Goal: Navigation & Orientation: Find specific page/section

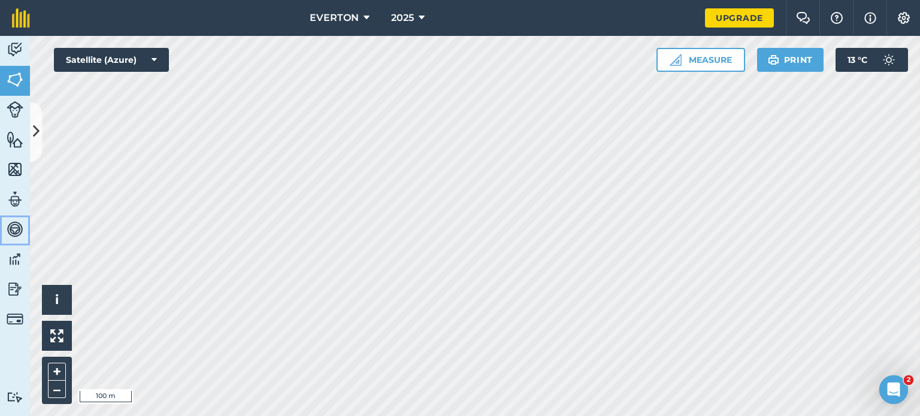
click at [11, 227] on img at bounding box center [15, 229] width 17 height 18
click at [14, 228] on img at bounding box center [15, 229] width 17 height 18
click at [393, 34] on div "EVERTON 2025 Upgrade Farm Chat Help Info Settings Map printing is not available…" at bounding box center [460, 208] width 920 height 416
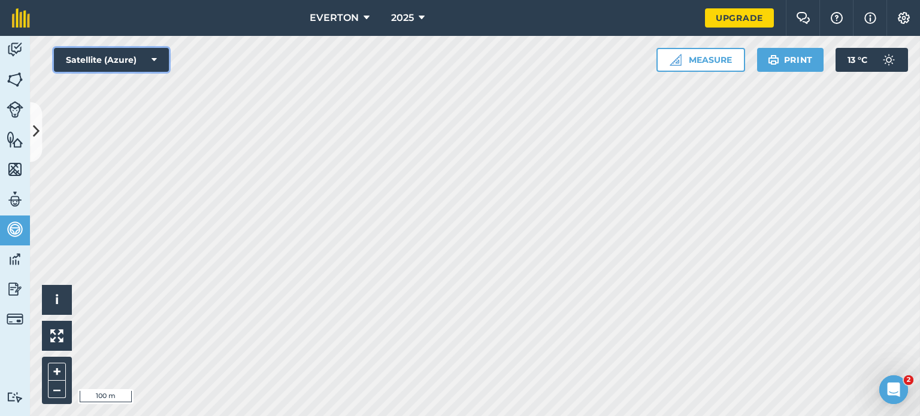
click at [144, 60] on button "Satellite (Azure)" at bounding box center [111, 60] width 115 height 24
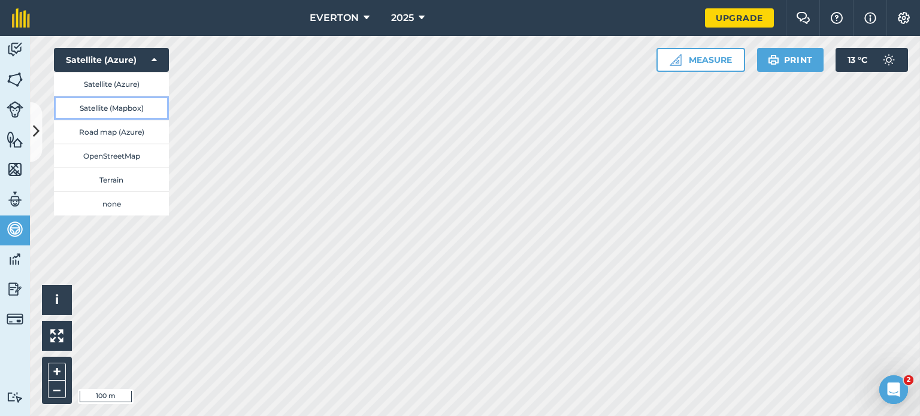
click at [122, 107] on button "Satellite (Mapbox)" at bounding box center [111, 108] width 115 height 24
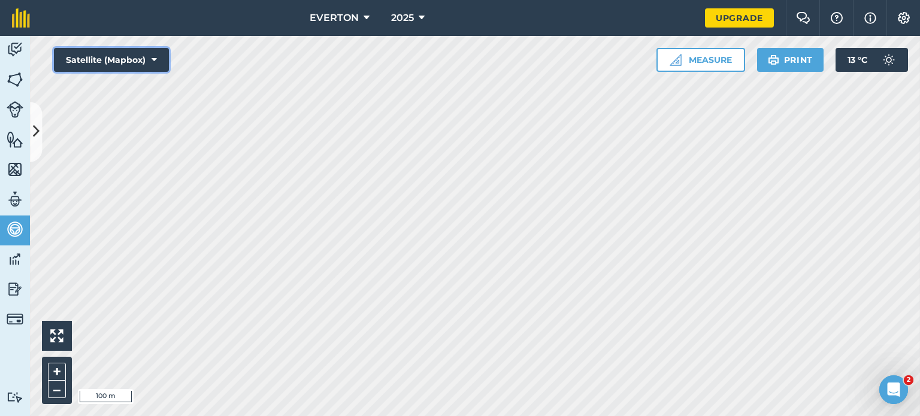
click at [149, 58] on button "Satellite (Mapbox)" at bounding box center [111, 60] width 115 height 24
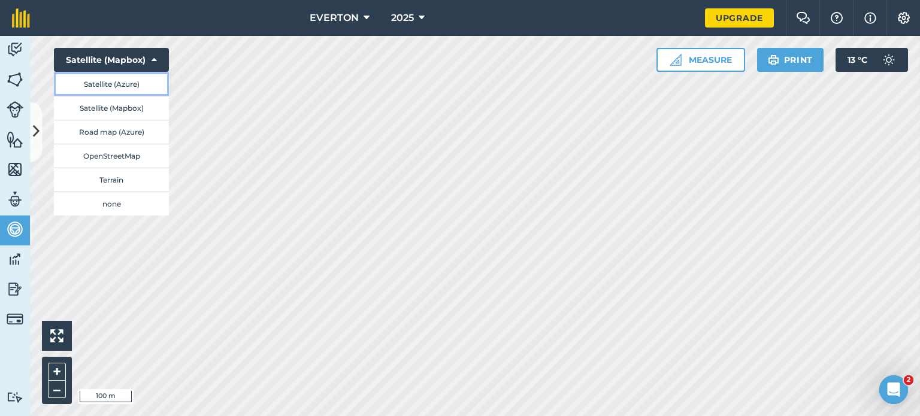
click at [127, 88] on button "Satellite (Azure)" at bounding box center [111, 84] width 115 height 24
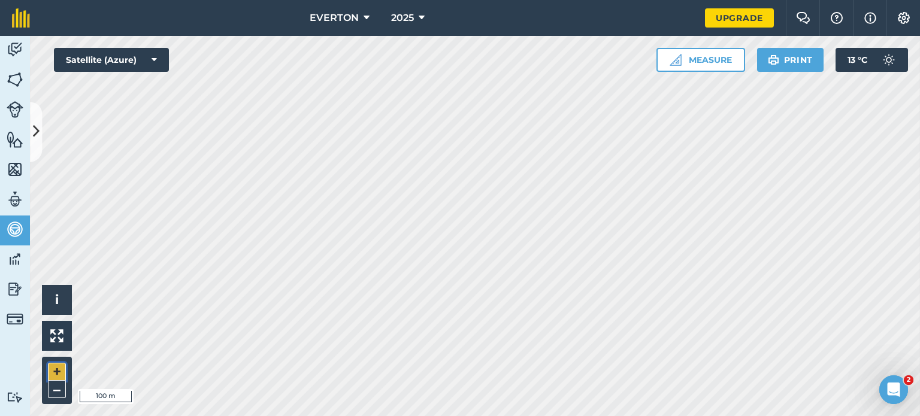
click at [59, 371] on button "+" at bounding box center [57, 372] width 18 height 18
click at [734, 21] on link "Upgrade" at bounding box center [739, 17] width 69 height 19
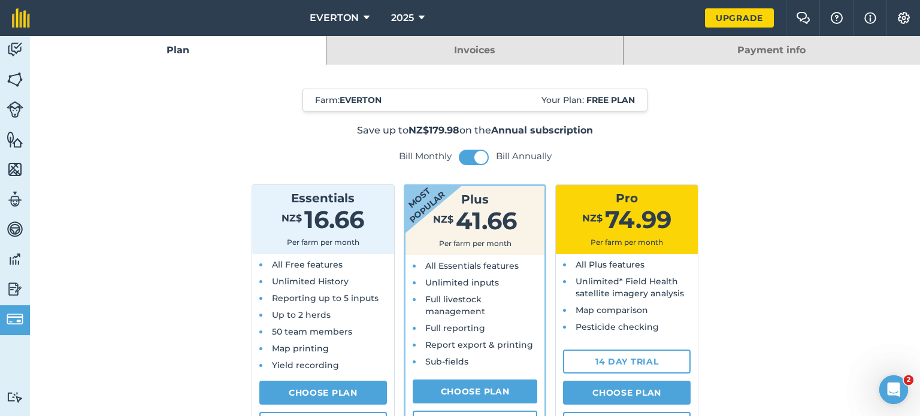
drag, startPoint x: 369, startPoint y: 352, endPoint x: 347, endPoint y: 342, distance: 23.8
click at [347, 343] on li "Map printing" at bounding box center [327, 349] width 116 height 12
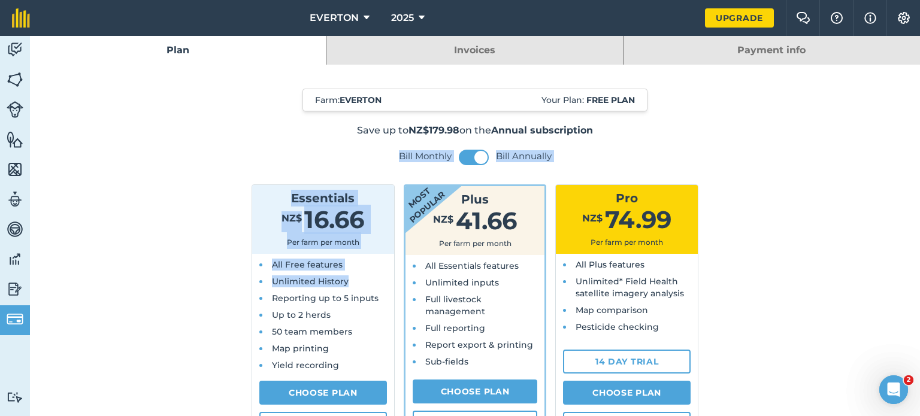
drag, startPoint x: 144, startPoint y: 263, endPoint x: 149, endPoint y: 287, distance: 24.4
click at [19, 285] on img at bounding box center [15, 289] width 17 height 18
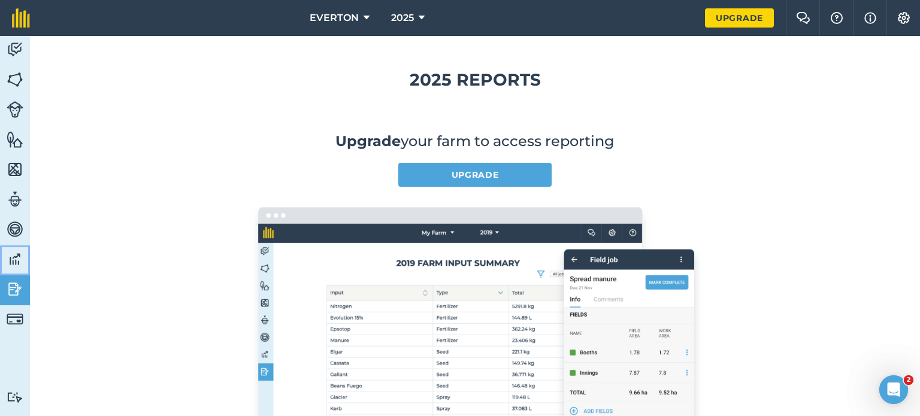
click at [13, 256] on img at bounding box center [15, 259] width 17 height 18
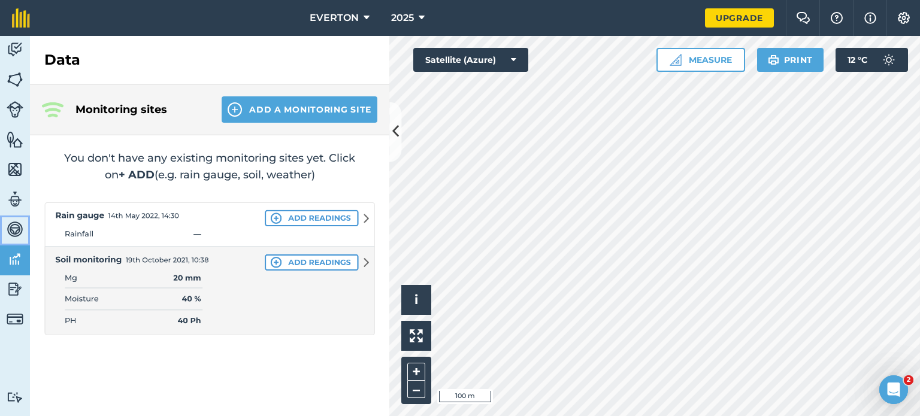
click at [16, 233] on img at bounding box center [15, 229] width 17 height 18
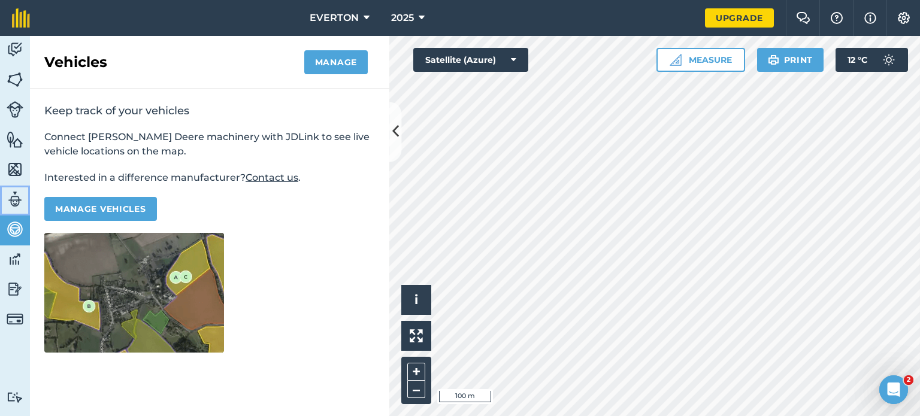
click at [16, 203] on img at bounding box center [15, 199] width 17 height 18
select select "MEMBER"
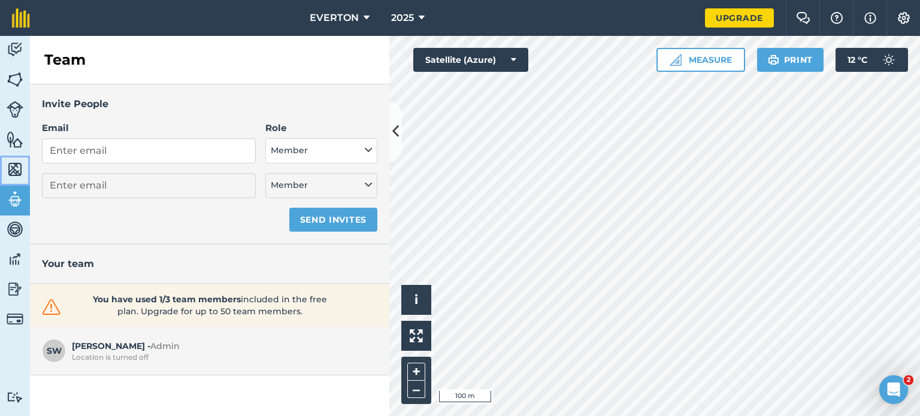
click at [17, 179] on link "Maps" at bounding box center [15, 171] width 30 height 30
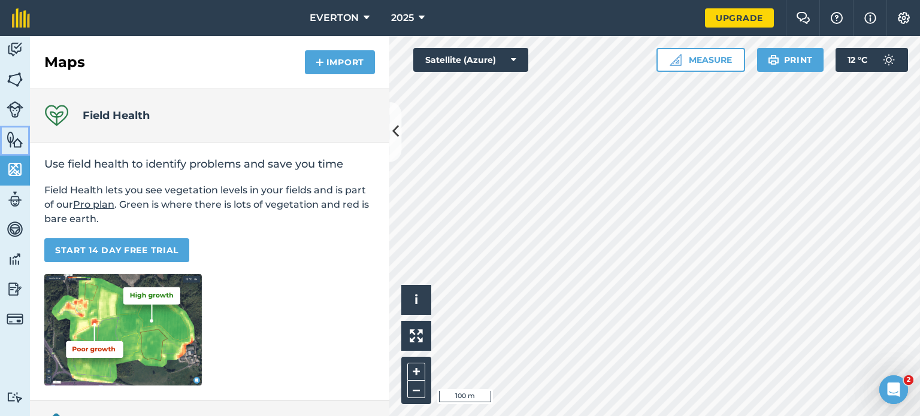
click at [19, 134] on img at bounding box center [15, 140] width 17 height 18
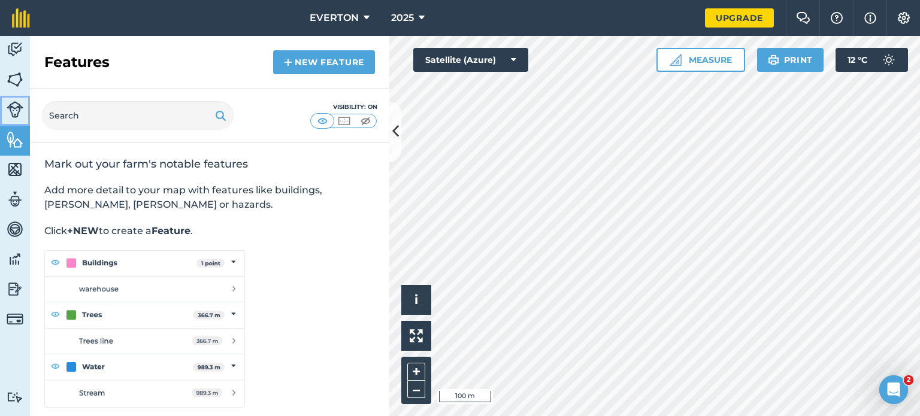
click at [19, 98] on link "Livestock" at bounding box center [15, 111] width 30 height 30
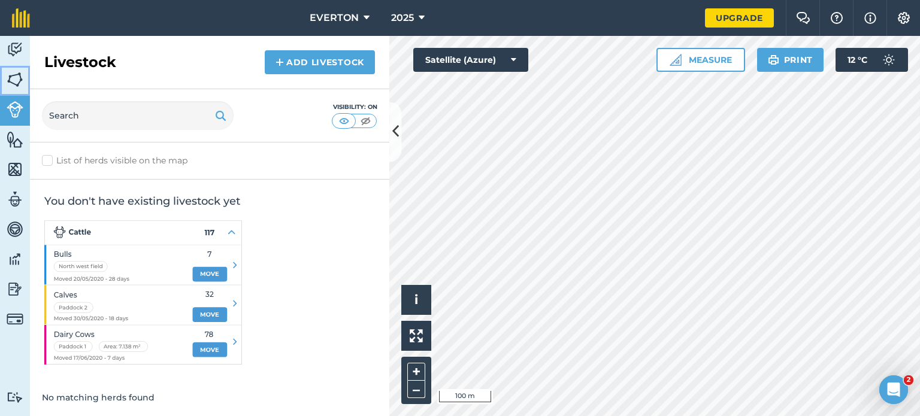
click at [19, 78] on img at bounding box center [15, 80] width 17 height 18
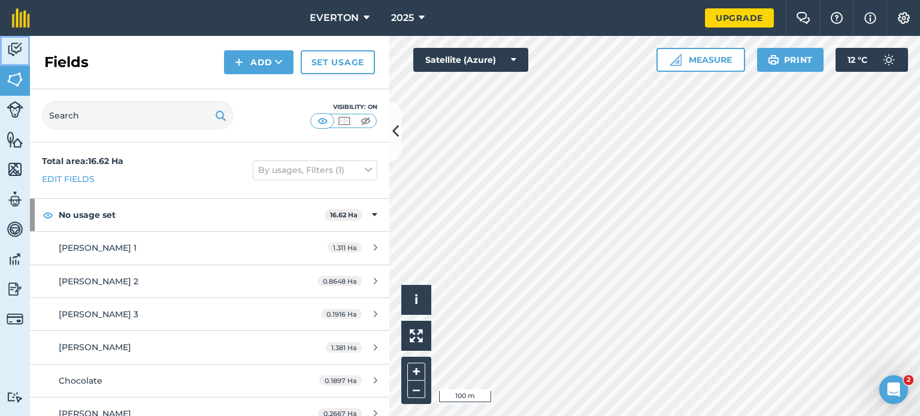
click at [21, 50] on img at bounding box center [15, 50] width 17 height 18
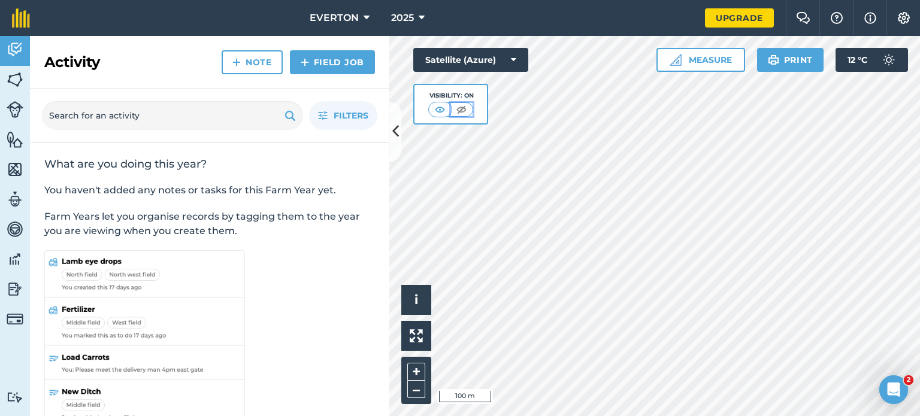
click at [462, 109] on img at bounding box center [461, 110] width 15 height 12
click at [462, 109] on img at bounding box center [462, 110] width 15 height 12
click at [448, 109] on button at bounding box center [441, 109] width 22 height 13
click at [480, 71] on button "Satellite (Azure)" at bounding box center [470, 60] width 115 height 24
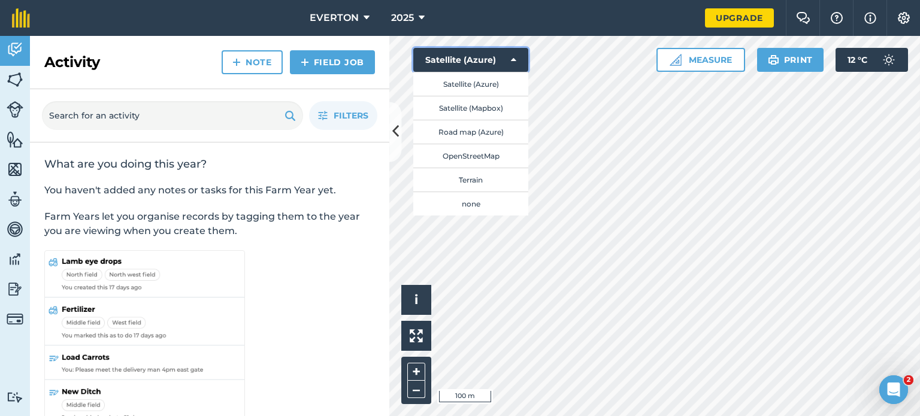
click at [480, 71] on button "Satellite (Azure)" at bounding box center [470, 60] width 115 height 24
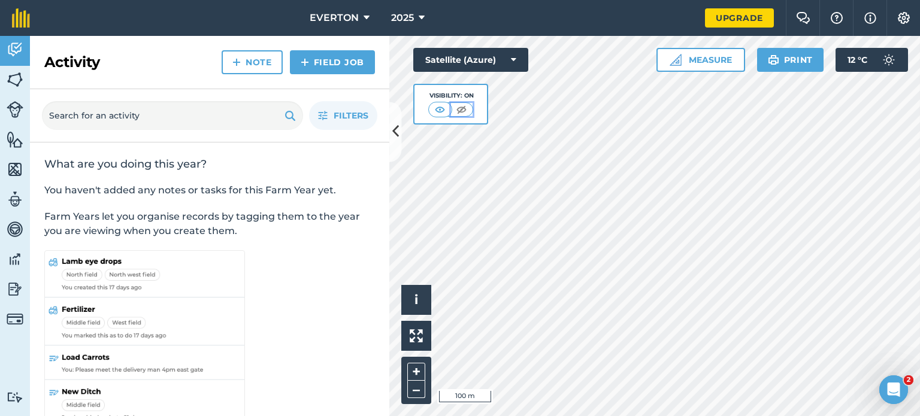
click at [451, 110] on button at bounding box center [462, 109] width 22 height 13
click at [495, 63] on button "Satellite (Azure)" at bounding box center [470, 60] width 115 height 24
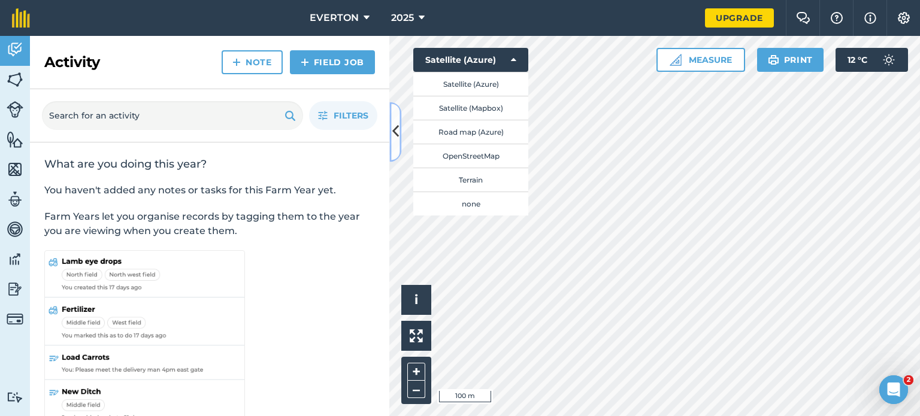
click at [395, 143] on button at bounding box center [395, 132] width 12 height 60
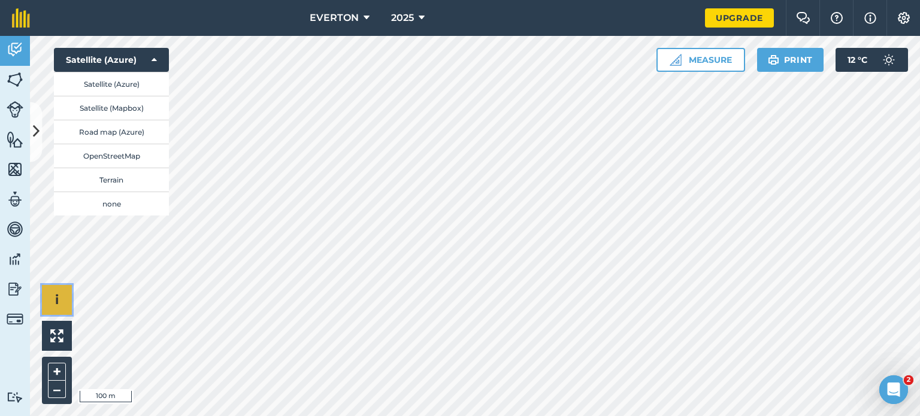
click at [64, 301] on button "i" at bounding box center [57, 300] width 30 height 30
click at [134, 301] on li "© 2025 TomTom, Microsoft" at bounding box center [118, 300] width 93 height 30
click at [58, 307] on span "›" at bounding box center [57, 300] width 4 height 15
click at [58, 307] on span "i" at bounding box center [57, 299] width 4 height 15
click at [60, 340] on img at bounding box center [56, 335] width 13 height 13
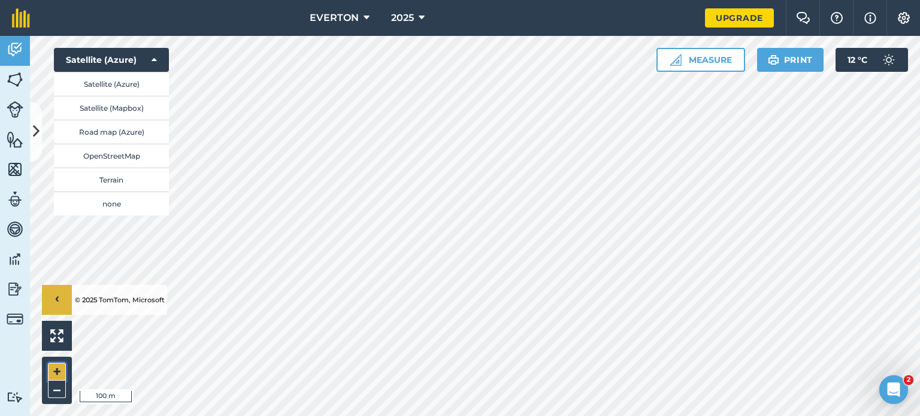
click at [56, 365] on button "+" at bounding box center [57, 372] width 18 height 18
click at [114, 89] on button "Satellite (Azure)" at bounding box center [111, 84] width 115 height 24
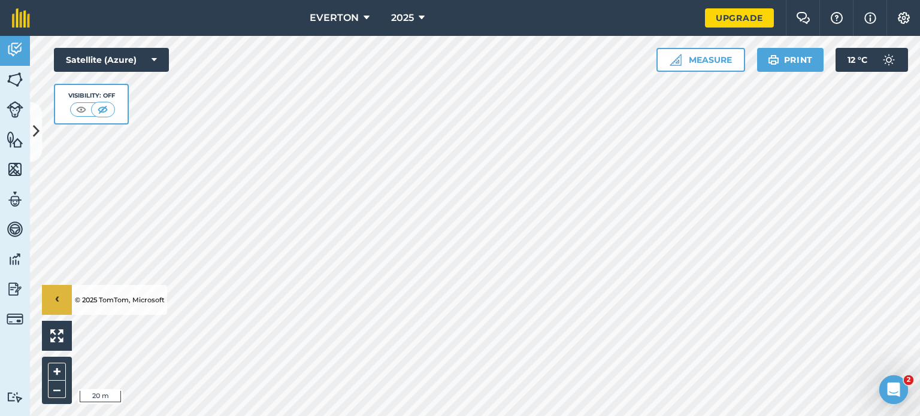
click at [96, 120] on div "Visibility: Off" at bounding box center [91, 104] width 75 height 41
click at [84, 110] on img at bounding box center [81, 110] width 15 height 12
click at [96, 110] on img at bounding box center [102, 110] width 15 height 12
click at [13, 74] on img at bounding box center [15, 80] width 17 height 18
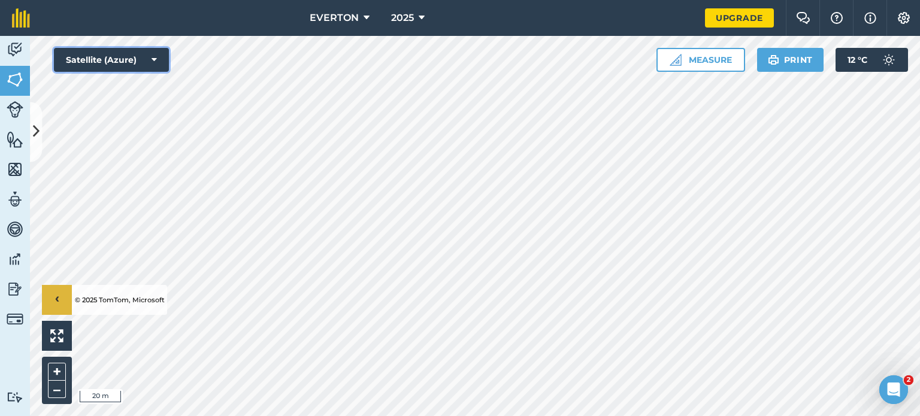
click at [134, 56] on button "Satellite (Azure)" at bounding box center [111, 60] width 115 height 24
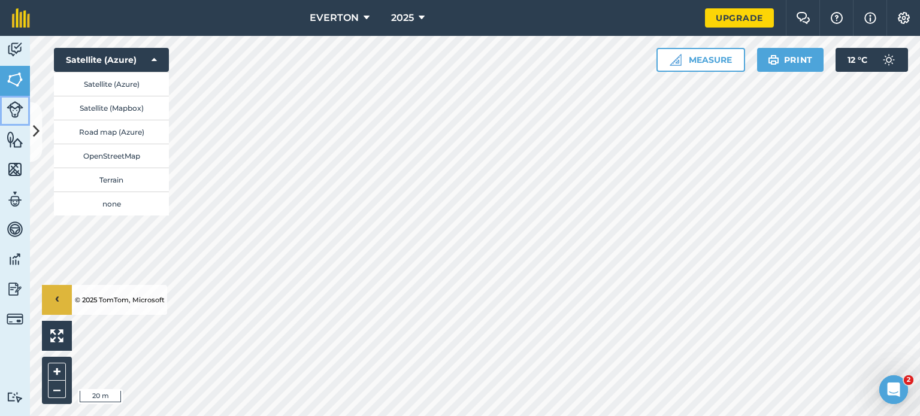
click at [13, 113] on img at bounding box center [15, 109] width 17 height 17
click at [127, 55] on button "Satellite (Azure)" at bounding box center [111, 60] width 115 height 24
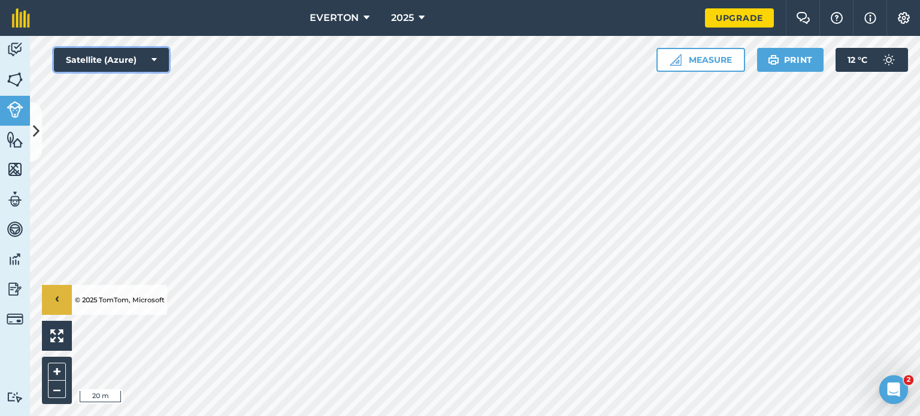
click at [127, 55] on button "Satellite (Azure)" at bounding box center [111, 60] width 115 height 24
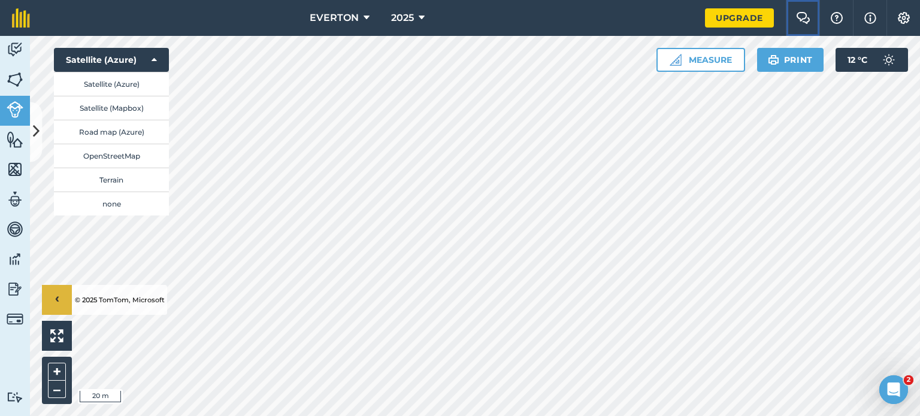
click at [794, 16] on button "Farm Chat" at bounding box center [803, 18] width 34 height 36
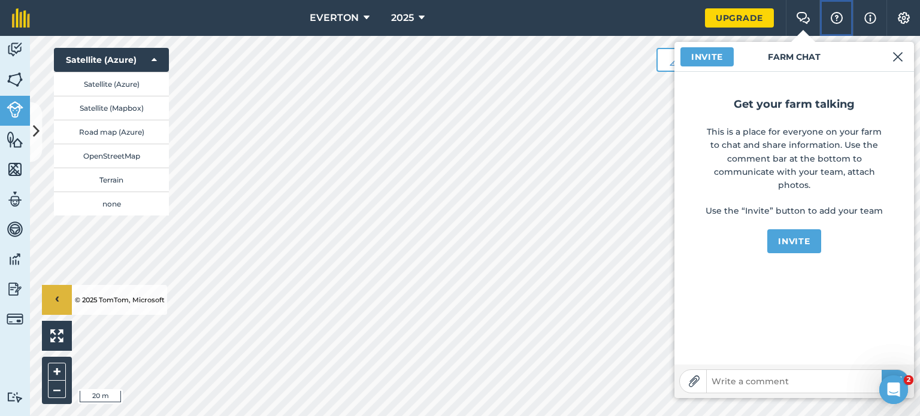
click at [832, 19] on img at bounding box center [837, 18] width 14 height 12
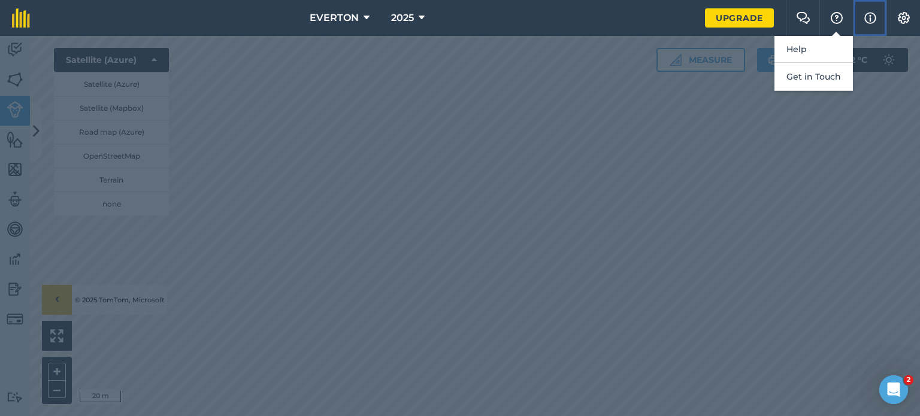
click at [861, 16] on button "Info" at bounding box center [870, 18] width 34 height 36
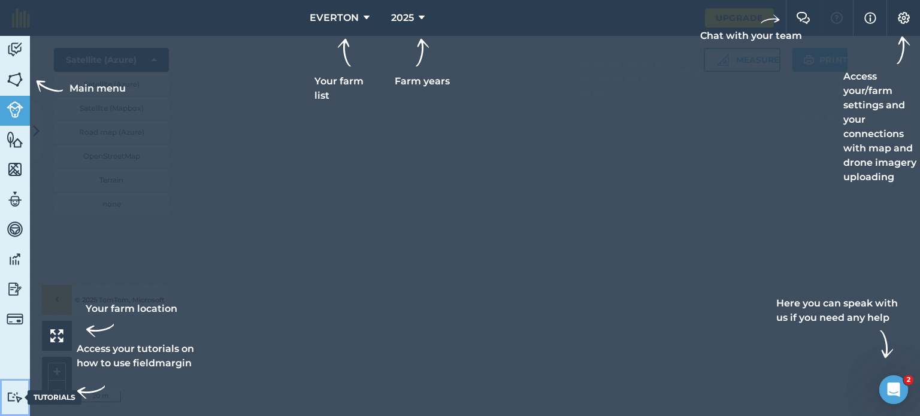
click at [19, 401] on img at bounding box center [15, 397] width 17 height 11
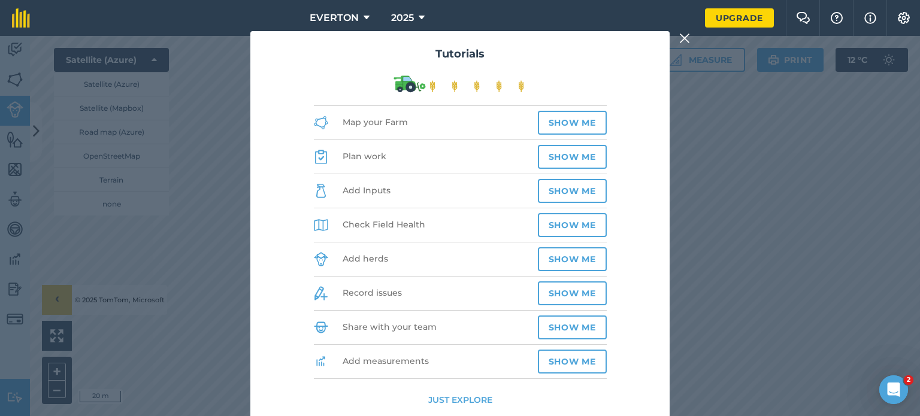
click at [394, 357] on li "Add measurements Show me" at bounding box center [460, 362] width 293 height 34
click at [471, 394] on button "Just explore" at bounding box center [460, 400] width 64 height 13
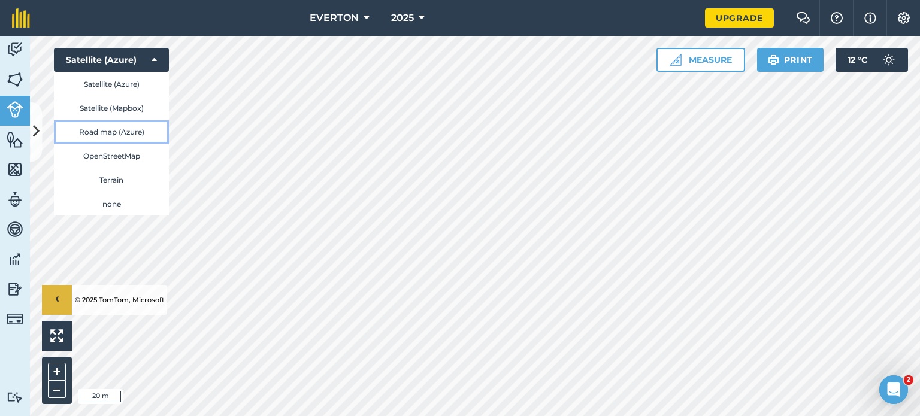
click at [144, 121] on button "Road map (Azure)" at bounding box center [111, 132] width 115 height 24
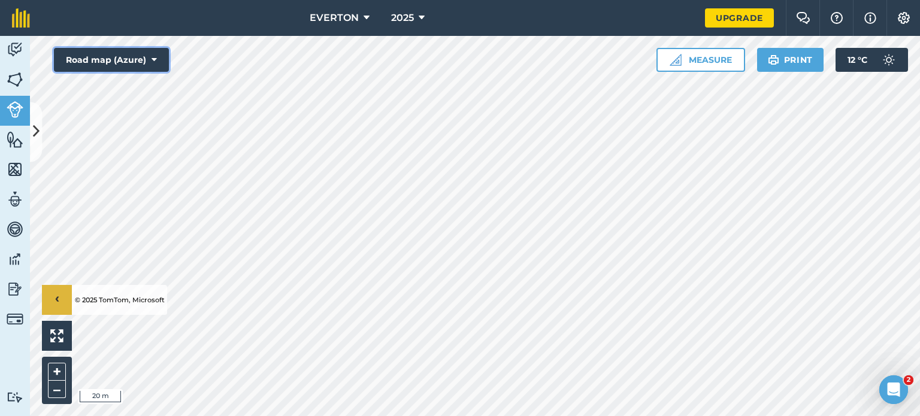
click at [139, 53] on button "Road map (Azure)" at bounding box center [111, 60] width 115 height 24
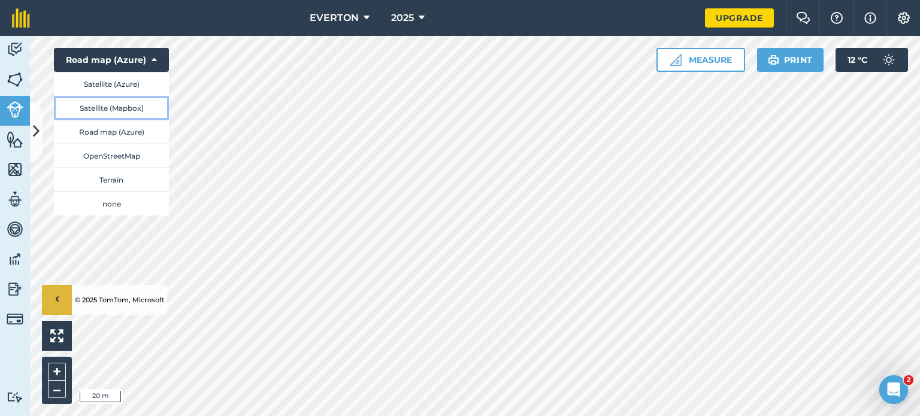
click at [122, 112] on button "Satellite (Mapbox)" at bounding box center [111, 108] width 115 height 24
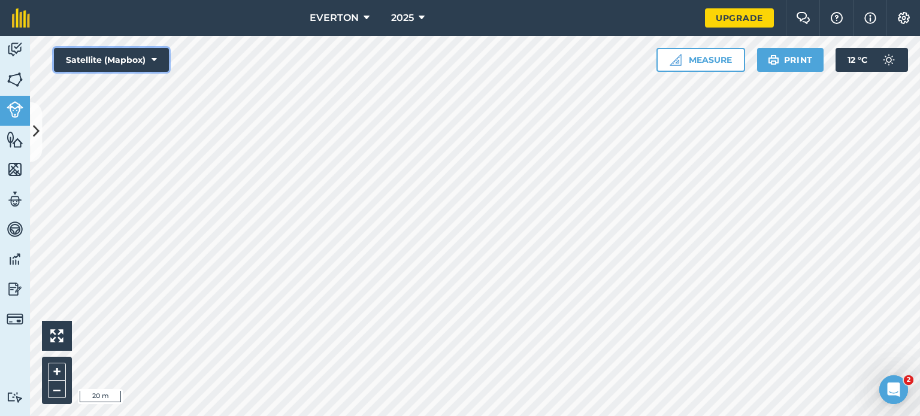
click at [120, 50] on button "Satellite (Mapbox)" at bounding box center [111, 60] width 115 height 24
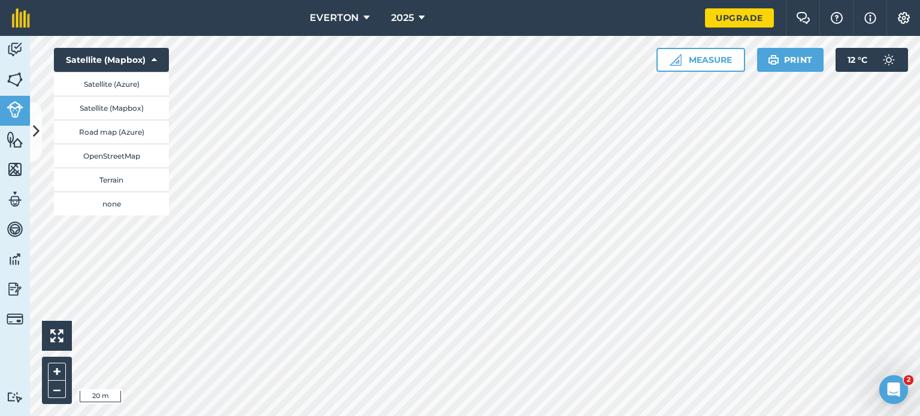
click at [226, 416] on html "EVERTON 2025 Upgrade Farm Chat Help Info Settings Map printing is not available…" at bounding box center [460, 208] width 920 height 416
click at [126, 81] on button "Satellite (Azure)" at bounding box center [111, 84] width 115 height 24
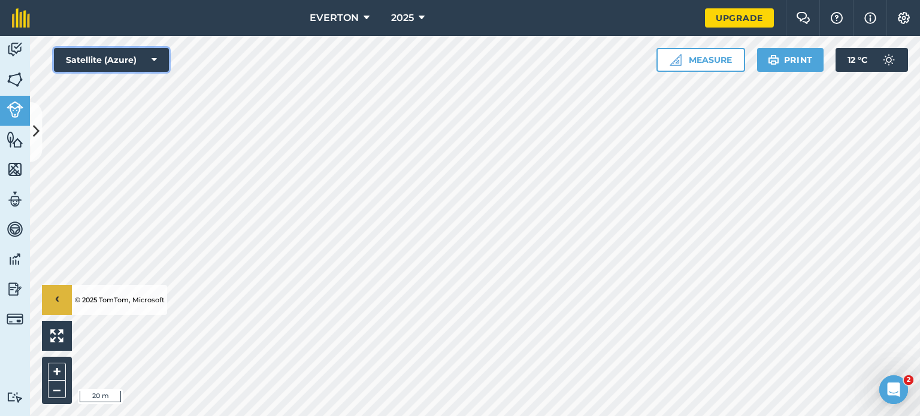
click at [141, 64] on button "Satellite (Azure)" at bounding box center [111, 60] width 115 height 24
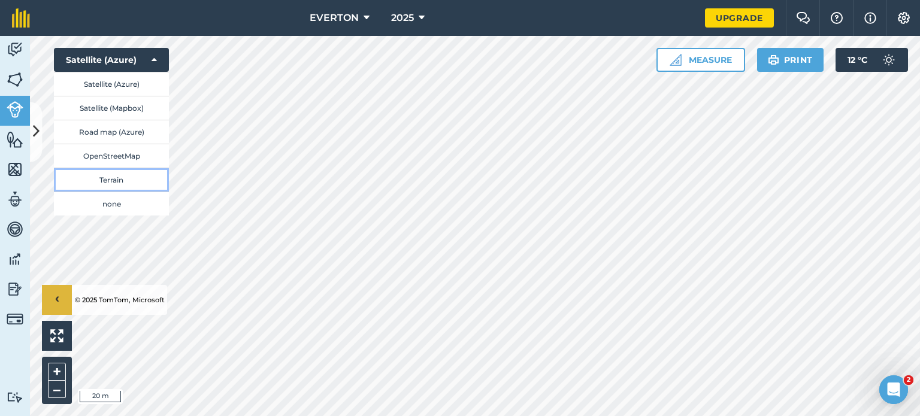
click at [120, 172] on button "Terrain" at bounding box center [111, 180] width 115 height 24
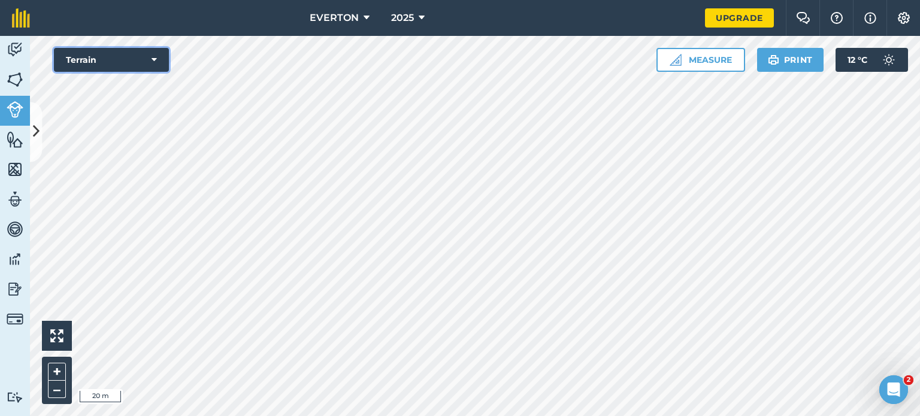
click at [152, 71] on button "Terrain" at bounding box center [111, 60] width 115 height 24
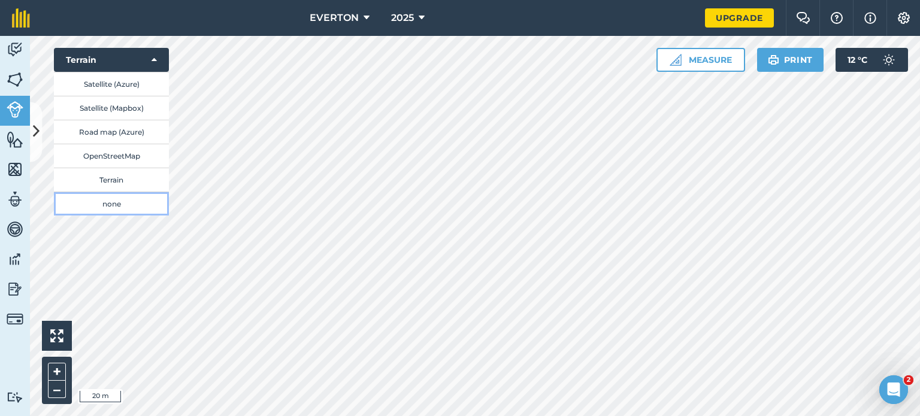
click at [108, 209] on button "none" at bounding box center [111, 204] width 115 height 24
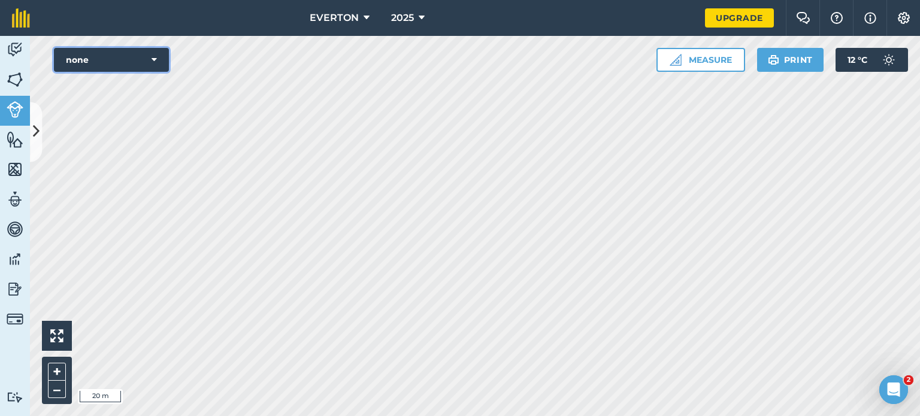
click at [128, 59] on button "none" at bounding box center [111, 60] width 115 height 24
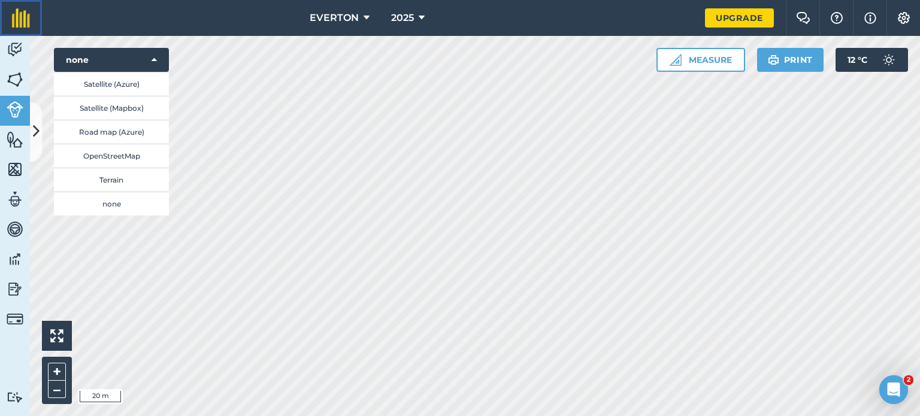
click at [22, 19] on img at bounding box center [21, 17] width 18 height 19
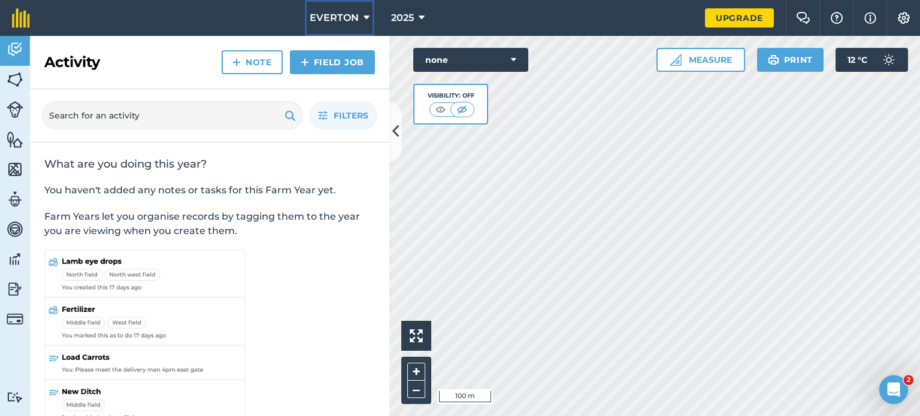
click at [344, 20] on span "EVERTON" at bounding box center [334, 18] width 49 height 14
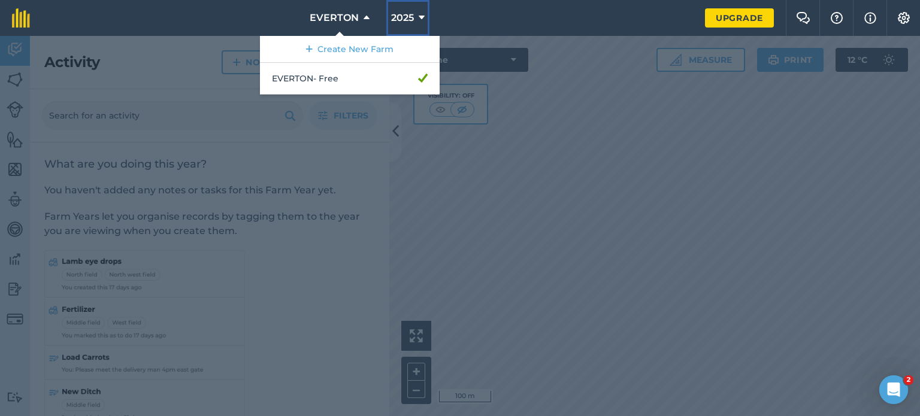
click at [403, 25] on span "2025" at bounding box center [402, 18] width 23 height 14
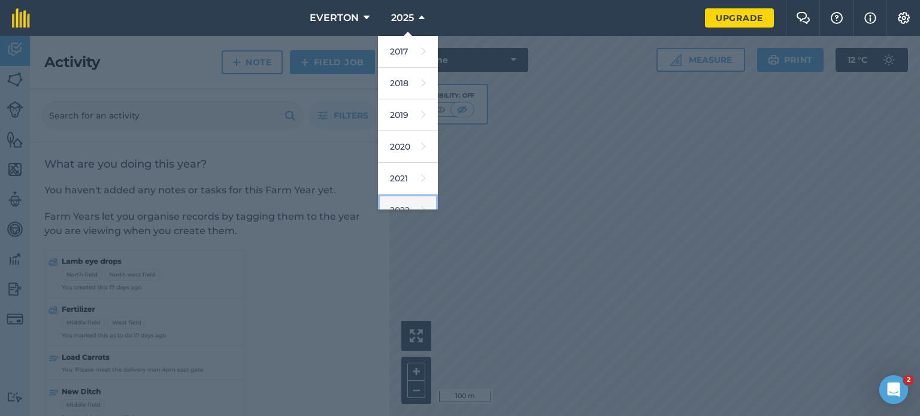
click at [401, 206] on link "2022" at bounding box center [408, 211] width 60 height 32
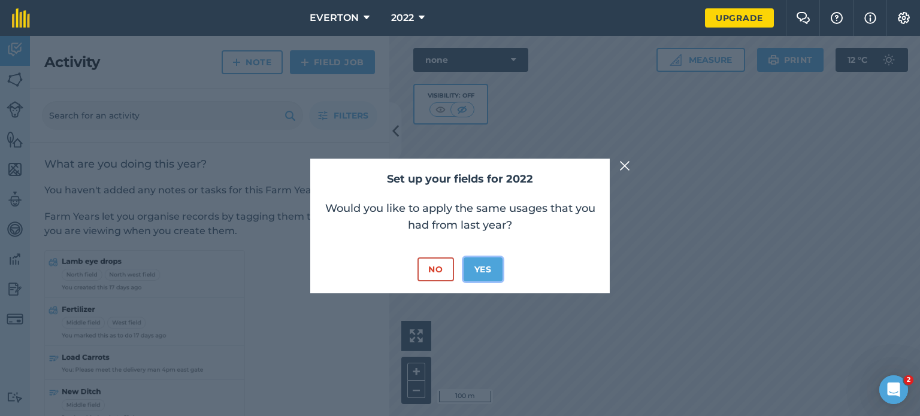
click at [479, 273] on button "Yes" at bounding box center [483, 270] width 39 height 24
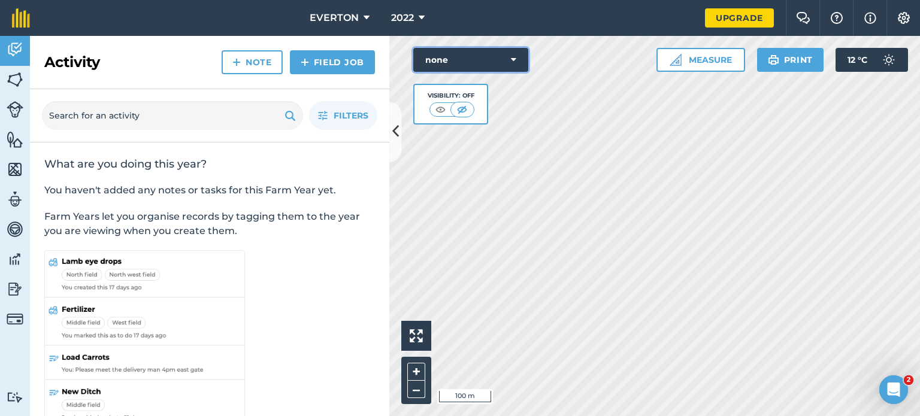
click at [489, 58] on button "none" at bounding box center [470, 60] width 115 height 24
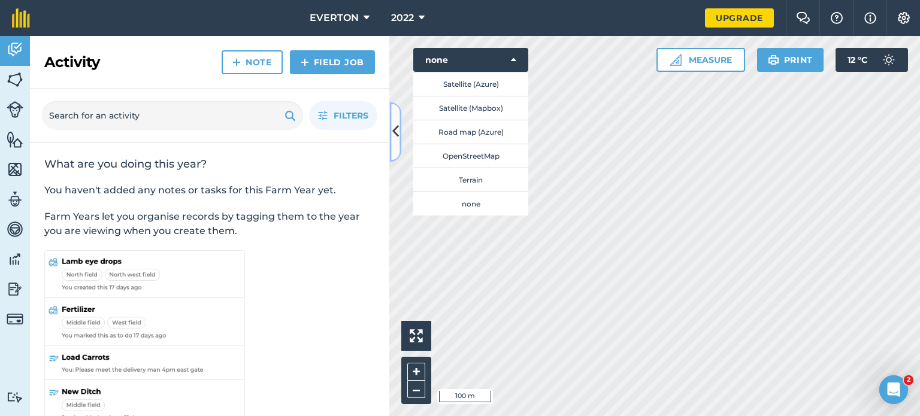
click at [397, 136] on icon at bounding box center [395, 132] width 7 height 21
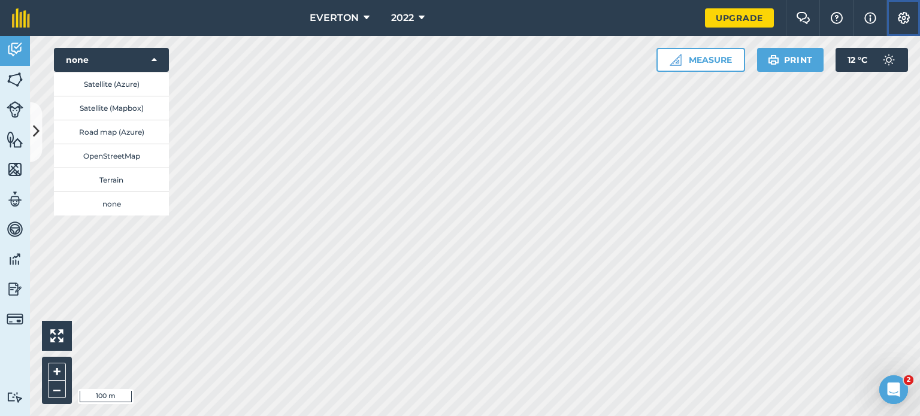
click at [910, 16] on button "Settings" at bounding box center [904, 18] width 34 height 36
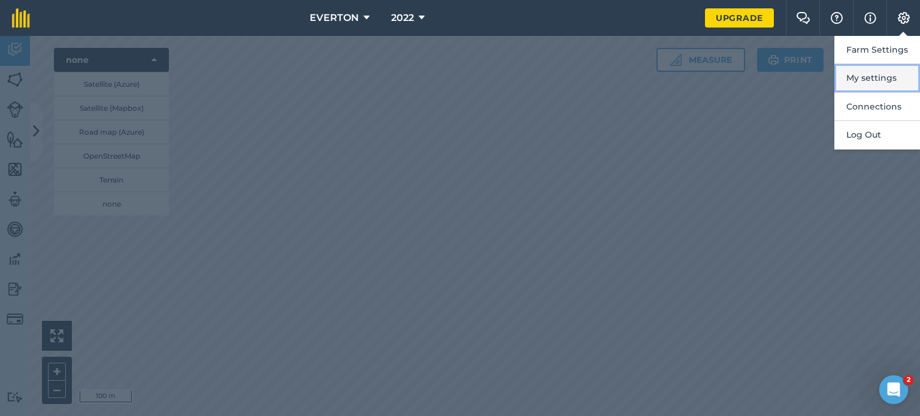
click at [873, 82] on button "My settings" at bounding box center [877, 78] width 86 height 28
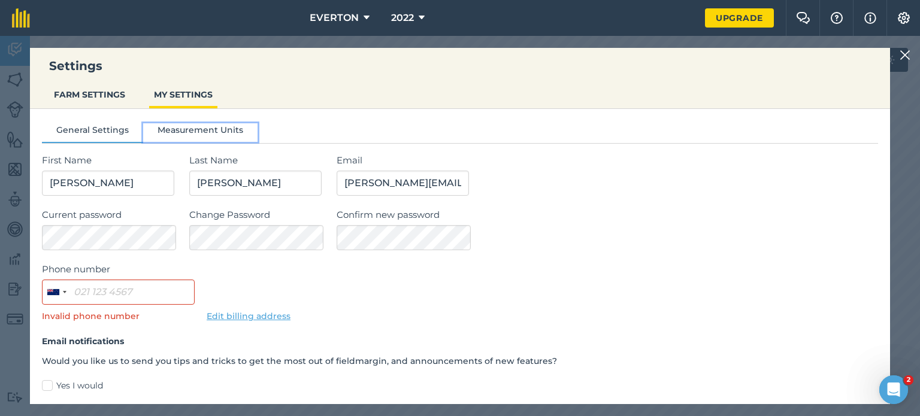
click at [206, 128] on button "Measurement Units" at bounding box center [200, 132] width 114 height 18
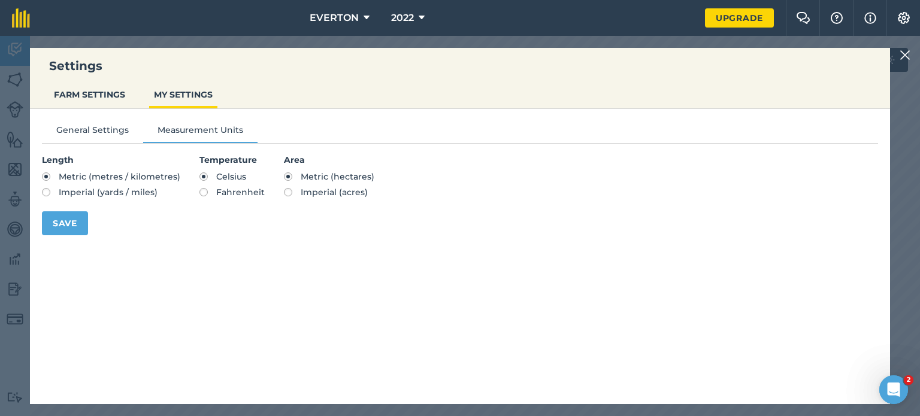
click at [95, 77] on div "Settings FARM SETTINGS MY SETTINGS" at bounding box center [460, 78] width 860 height 61
click at [79, 102] on button "FARM SETTINGS" at bounding box center [89, 94] width 81 height 23
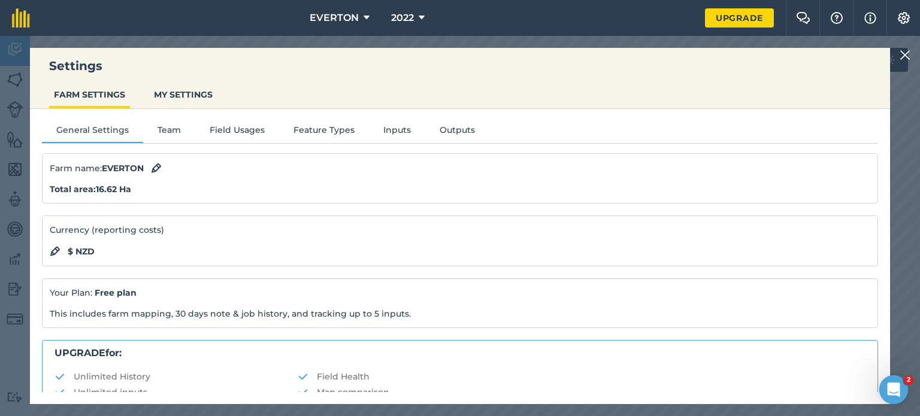
click at [910, 52] on div at bounding box center [907, 55] width 14 height 14
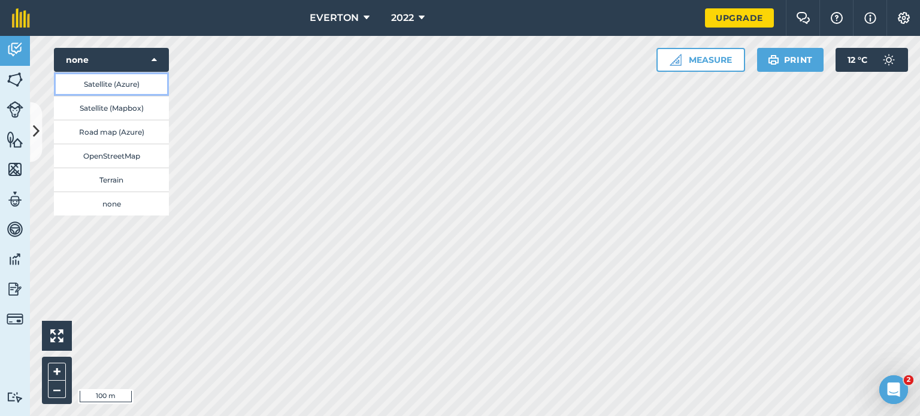
click at [122, 88] on button "Satellite (Azure)" at bounding box center [111, 84] width 115 height 24
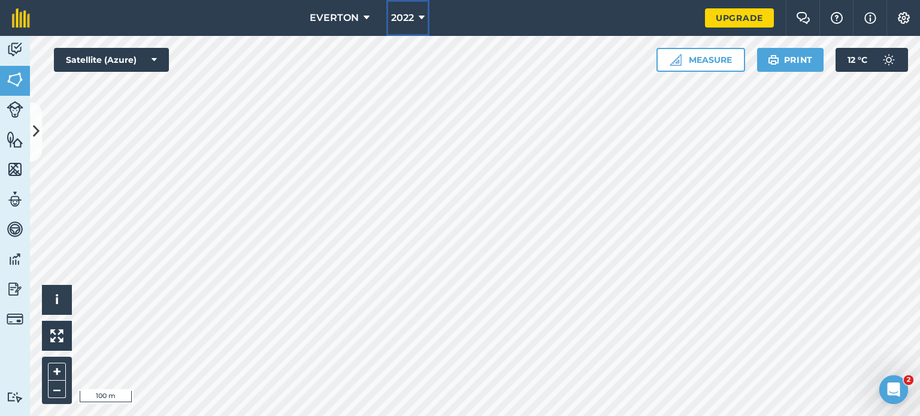
click at [405, 16] on span "2022" at bounding box center [402, 18] width 23 height 14
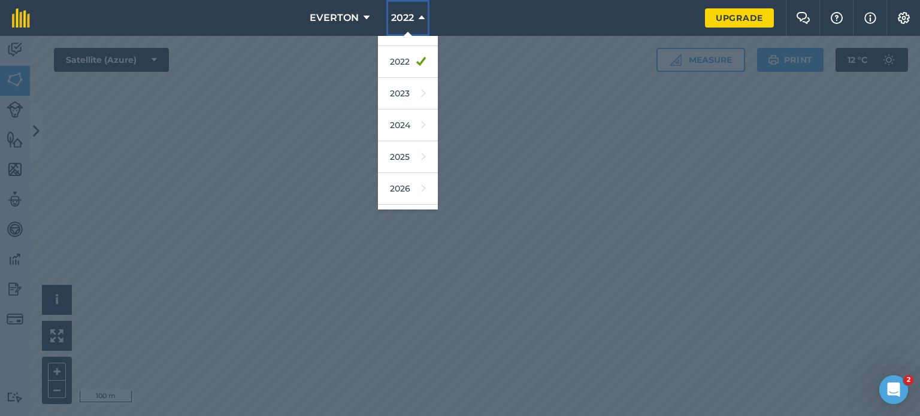
scroll to position [156, 0]
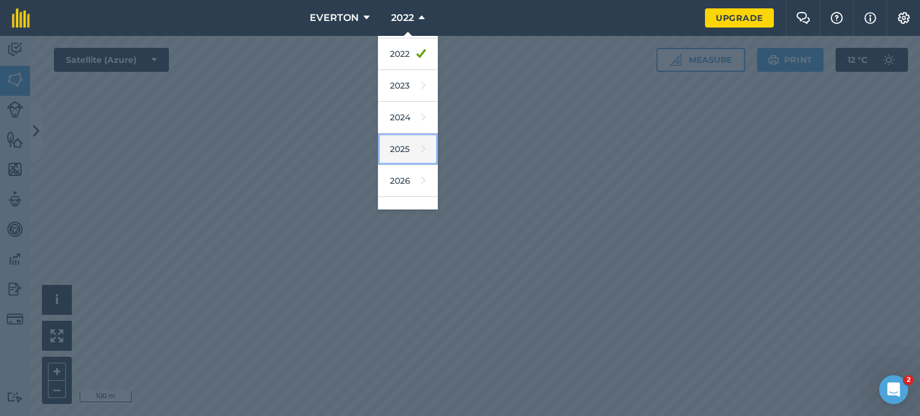
click at [410, 150] on link "2025" at bounding box center [408, 150] width 60 height 32
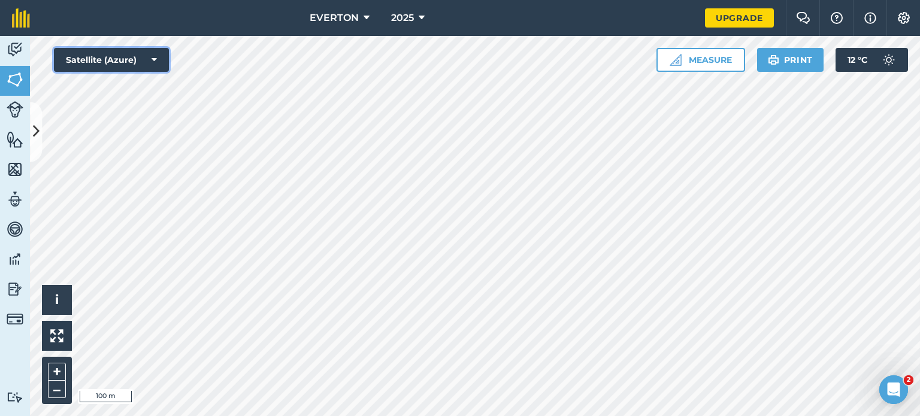
click at [141, 52] on button "Satellite (Azure)" at bounding box center [111, 60] width 115 height 24
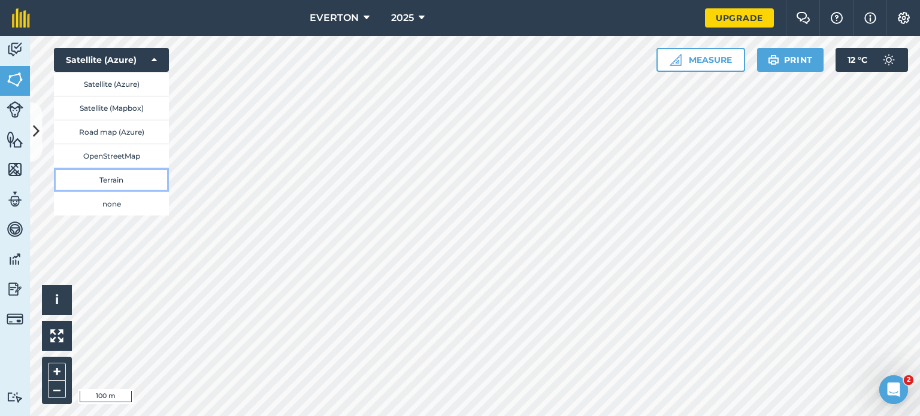
click at [108, 177] on button "Terrain" at bounding box center [111, 180] width 115 height 24
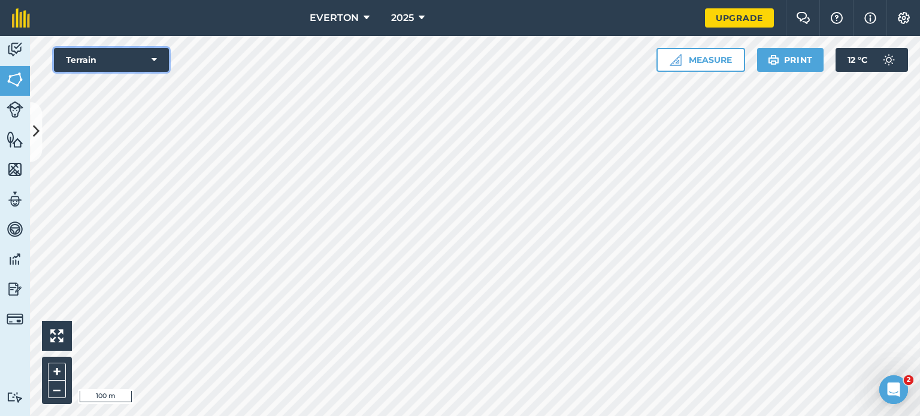
click at [113, 59] on button "Terrain" at bounding box center [111, 60] width 115 height 24
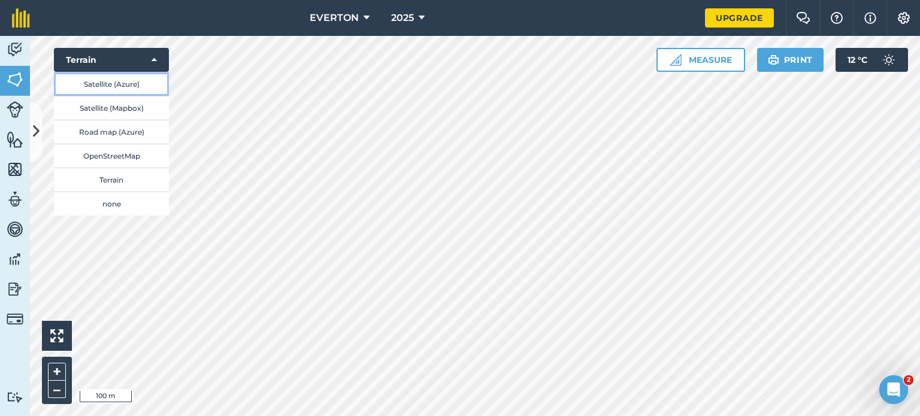
click at [108, 73] on button "Satellite (Azure)" at bounding box center [111, 84] width 115 height 24
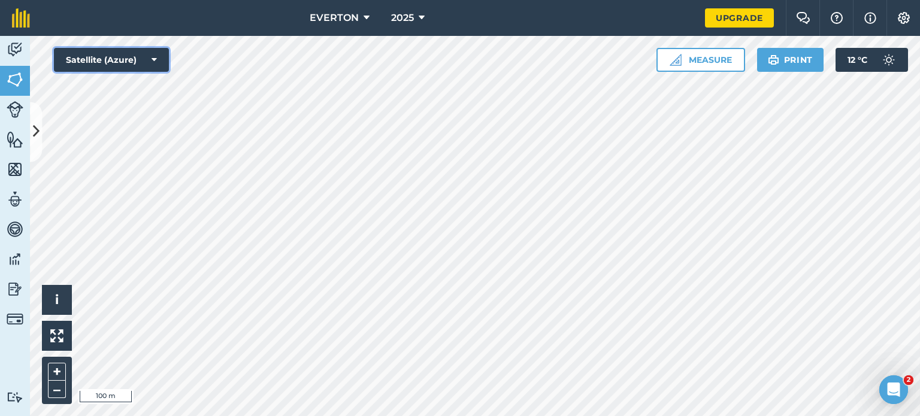
click at [110, 55] on button "Satellite (Azure)" at bounding box center [111, 60] width 115 height 24
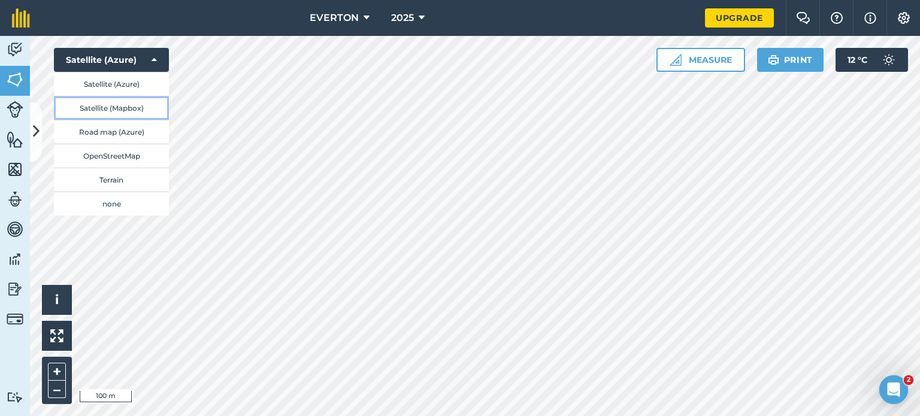
click at [101, 102] on button "Satellite (Mapbox)" at bounding box center [111, 108] width 115 height 24
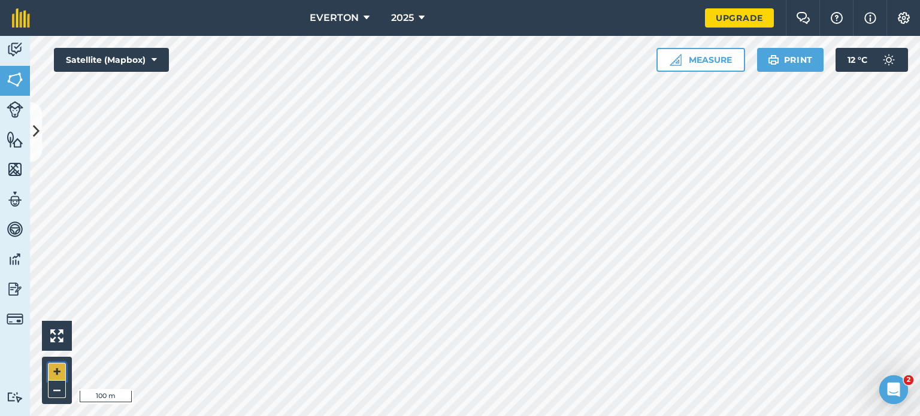
click at [58, 368] on button "+" at bounding box center [57, 372] width 18 height 18
click at [314, 416] on html "EVERTON 2025 Upgrade Farm Chat Help Info Settings Map printing is not available…" at bounding box center [460, 208] width 920 height 416
click at [61, 370] on button "+" at bounding box center [57, 372] width 18 height 18
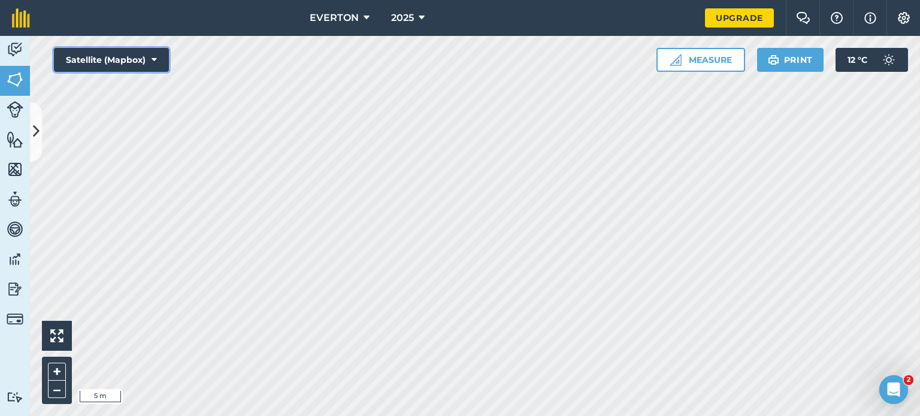
click at [152, 60] on icon at bounding box center [154, 60] width 5 height 12
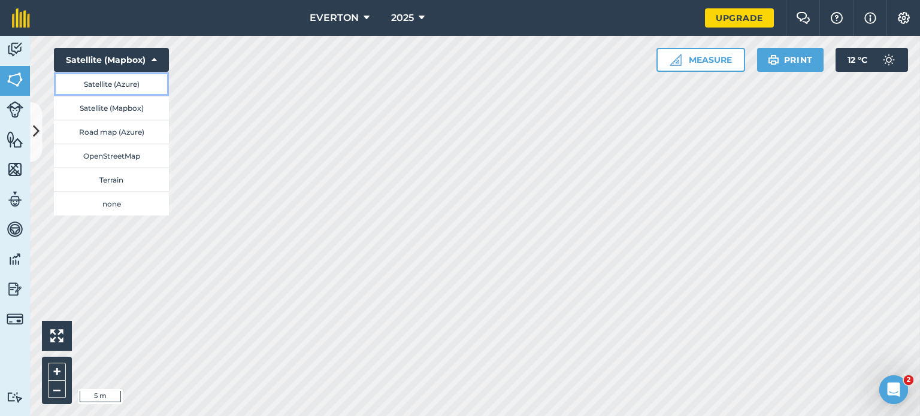
click at [138, 86] on button "Satellite (Azure)" at bounding box center [111, 84] width 115 height 24
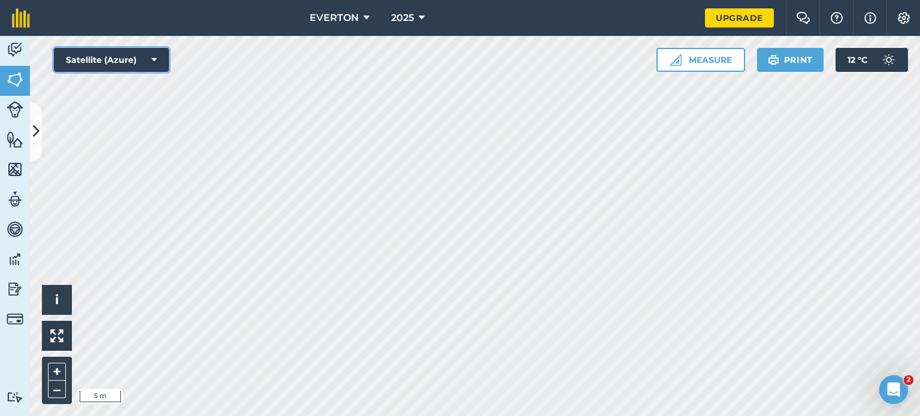
click at [122, 56] on button "Satellite (Azure)" at bounding box center [111, 60] width 115 height 24
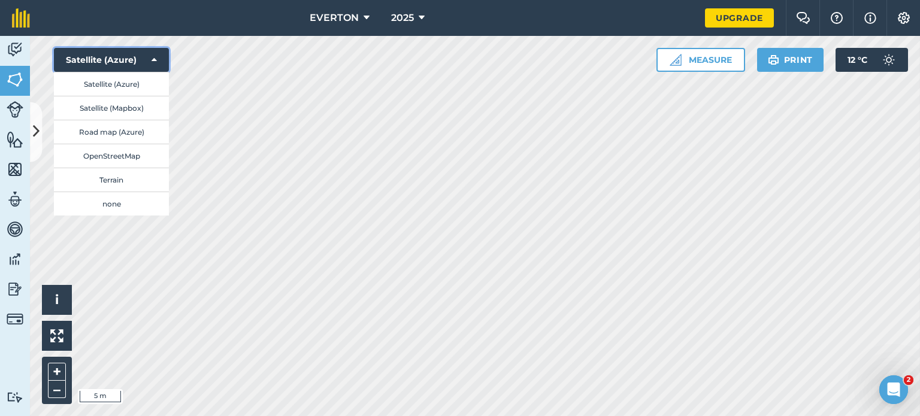
click at [110, 63] on button "Satellite (Azure)" at bounding box center [111, 60] width 115 height 24
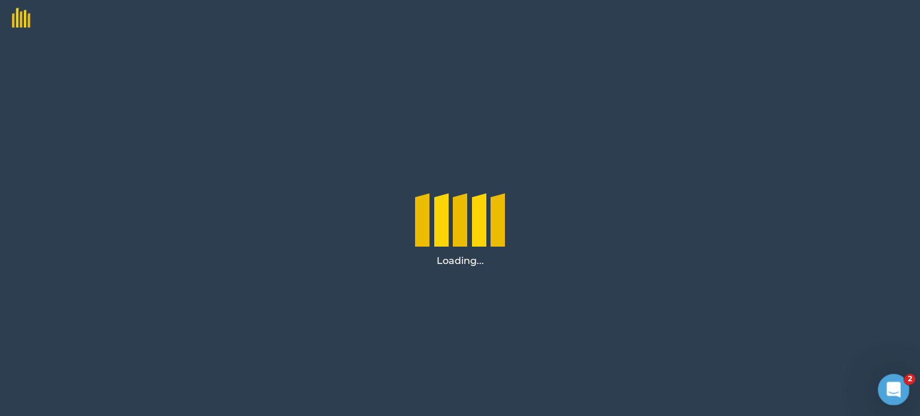
click at [880, 387] on div "Open Intercom Messenger" at bounding box center [892, 388] width 40 height 40
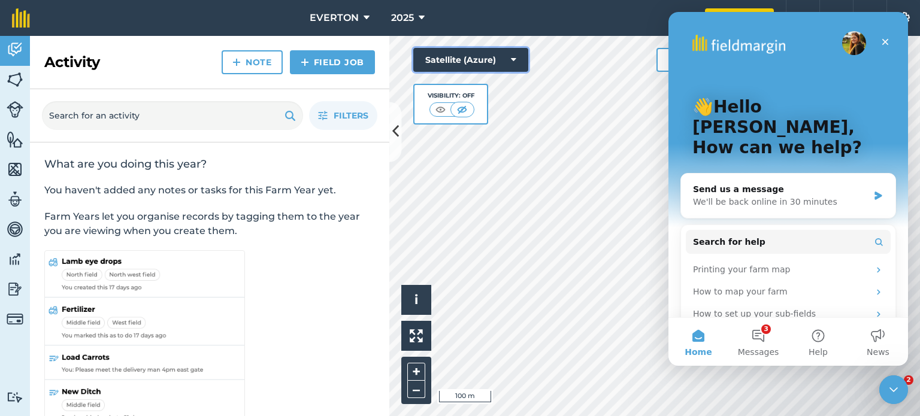
click at [525, 55] on button "Satellite (Azure)" at bounding box center [470, 60] width 115 height 24
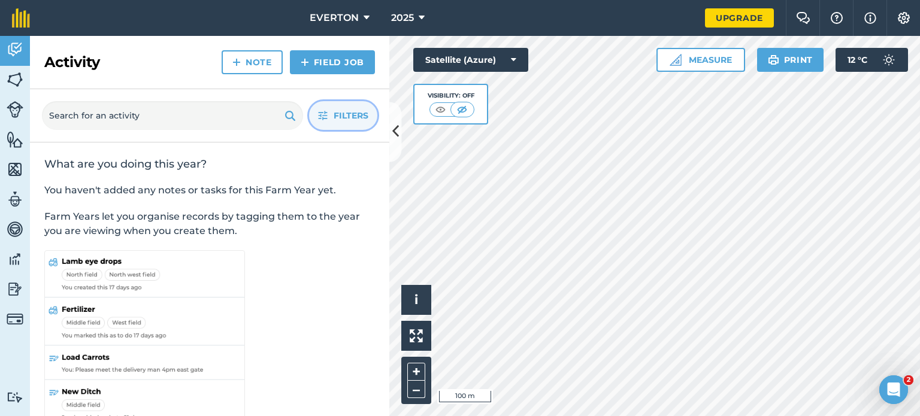
click at [332, 115] on button "Filters" at bounding box center [343, 115] width 68 height 29
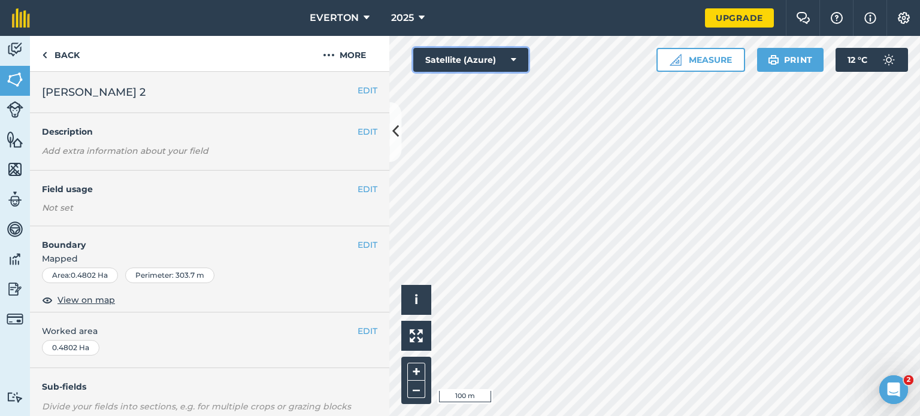
click at [468, 66] on button "Satellite (Azure)" at bounding box center [470, 60] width 115 height 24
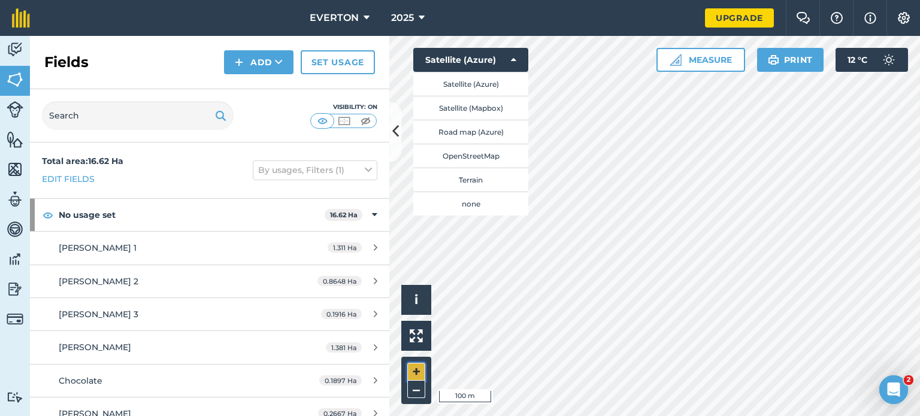
click at [418, 367] on button "+" at bounding box center [416, 372] width 18 height 18
click at [410, 289] on div "Hello i © 2025 TomTom, Microsoft 20 m + –" at bounding box center [654, 226] width 531 height 380
click at [589, 416] on html "EVERTON 2025 Upgrade Farm Chat Help Info Settings Map printing is not available…" at bounding box center [460, 208] width 920 height 416
click at [465, 90] on button "Satellite (Azure)" at bounding box center [470, 84] width 115 height 24
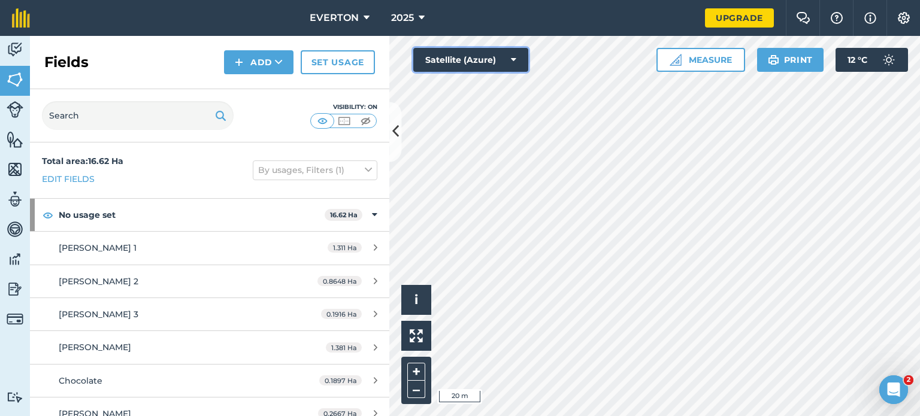
click at [482, 63] on button "Satellite (Azure)" at bounding box center [470, 60] width 115 height 24
